Goal: Task Accomplishment & Management: Manage account settings

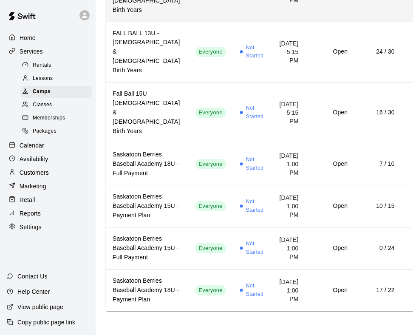
scroll to position [361, 0]
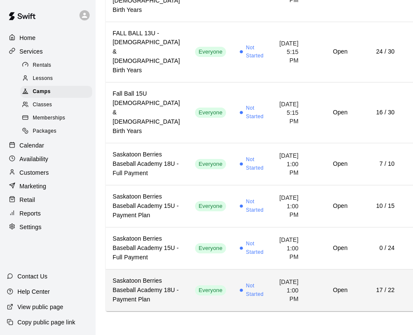
click at [188, 269] on td "Everyone" at bounding box center [210, 290] width 44 height 42
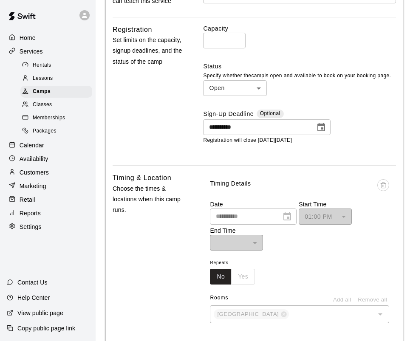
scroll to position [213, 0]
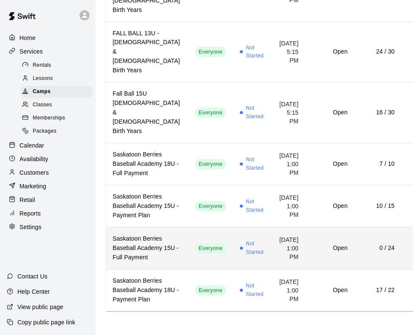
scroll to position [361, 0]
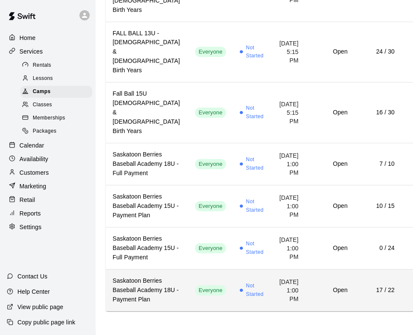
click at [188, 269] on td "Everyone" at bounding box center [210, 290] width 44 height 42
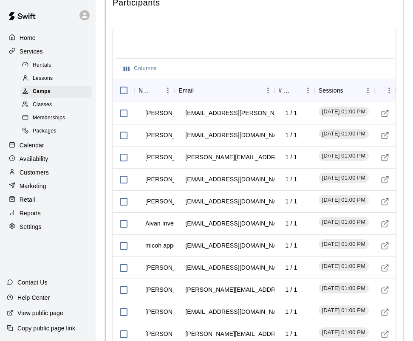
scroll to position [893, 0]
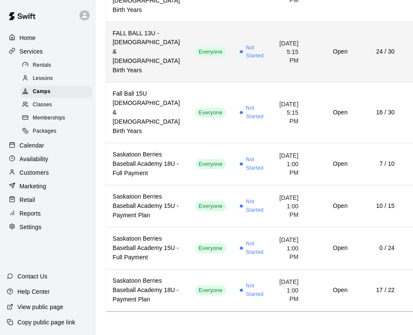
scroll to position [361, 0]
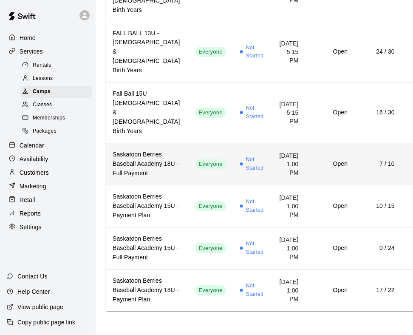
click at [188, 143] on td "Everyone" at bounding box center [210, 164] width 44 height 42
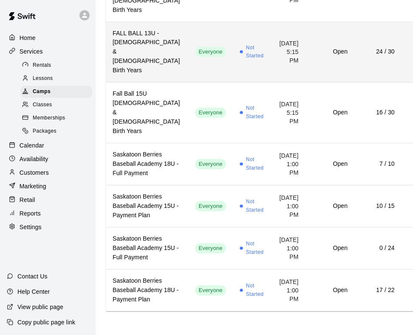
scroll to position [361, 0]
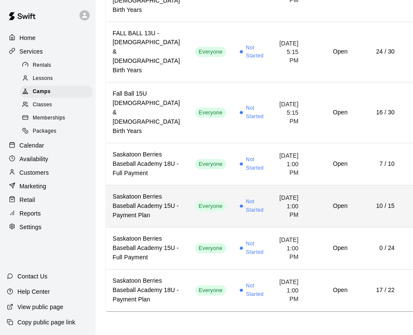
click at [188, 185] on td "Everyone" at bounding box center [210, 206] width 44 height 42
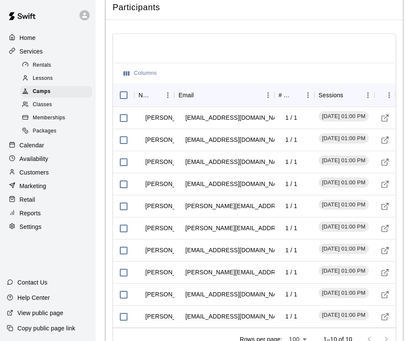
scroll to position [924, 0]
